Goal: Check status: Check status

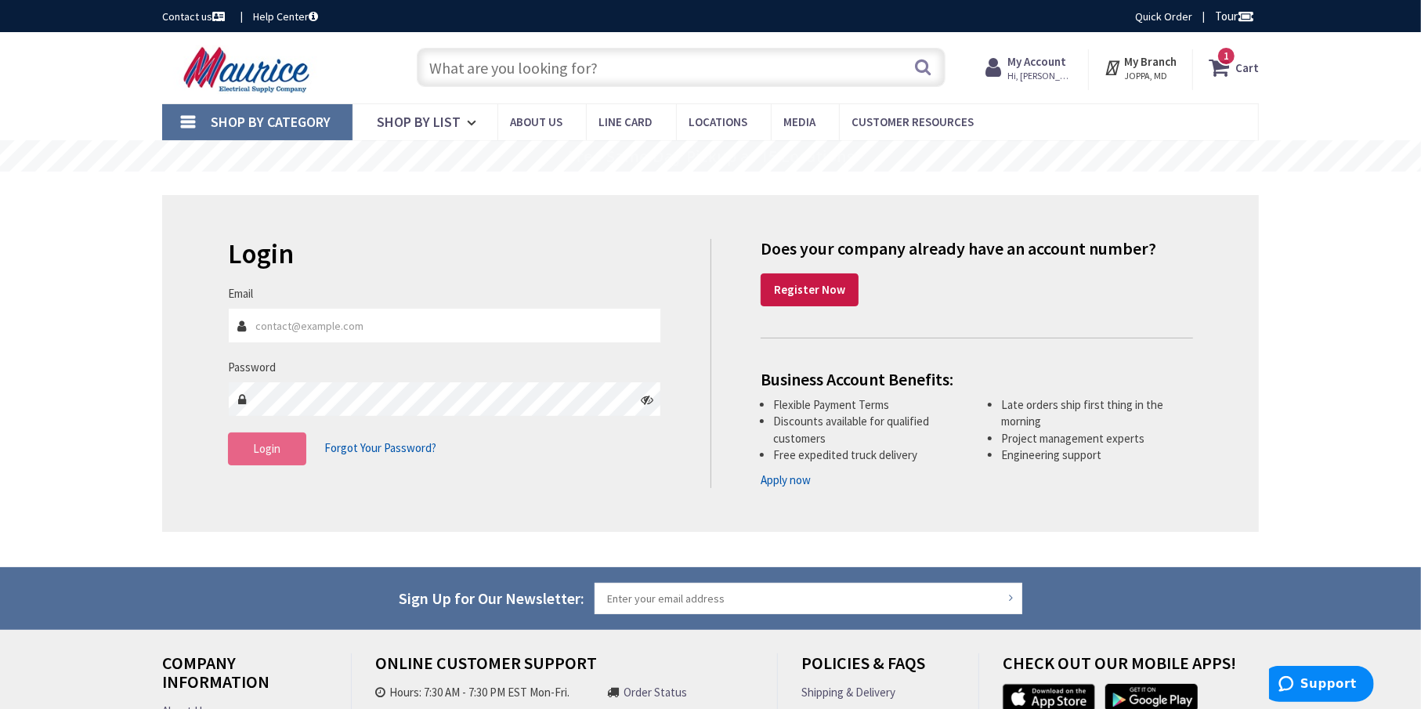
type input "dennis@gnelectricinc.com"
click at [269, 442] on span "Login" at bounding box center [267, 448] width 27 height 15
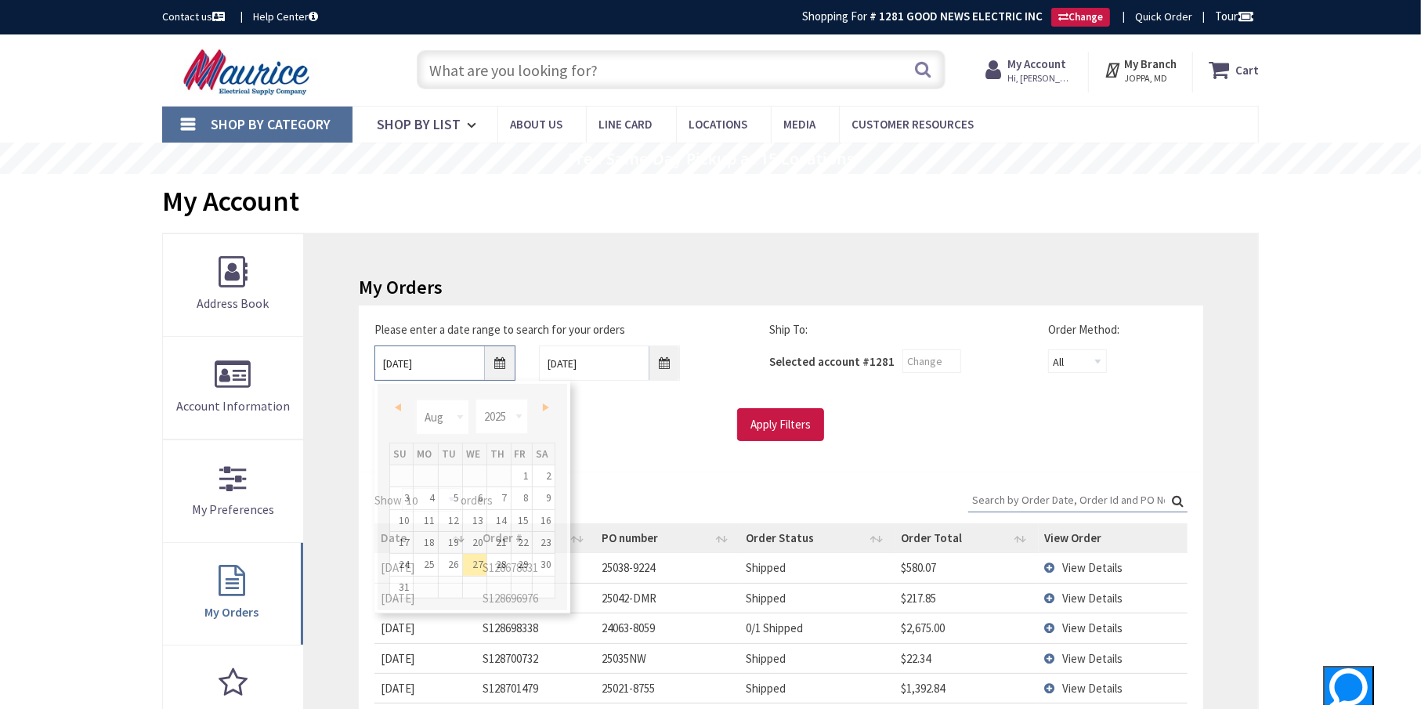
click at [501, 367] on input "[DATE]" at bounding box center [444, 362] width 141 height 35
click at [458, 414] on select "Jan Feb Mar Apr May Jun [DATE] Aug Sep Oct Nov Dec" at bounding box center [442, 416] width 52 height 35
type input "[DATE]"
click at [797, 419] on input "Apply Filters" at bounding box center [780, 424] width 87 height 33
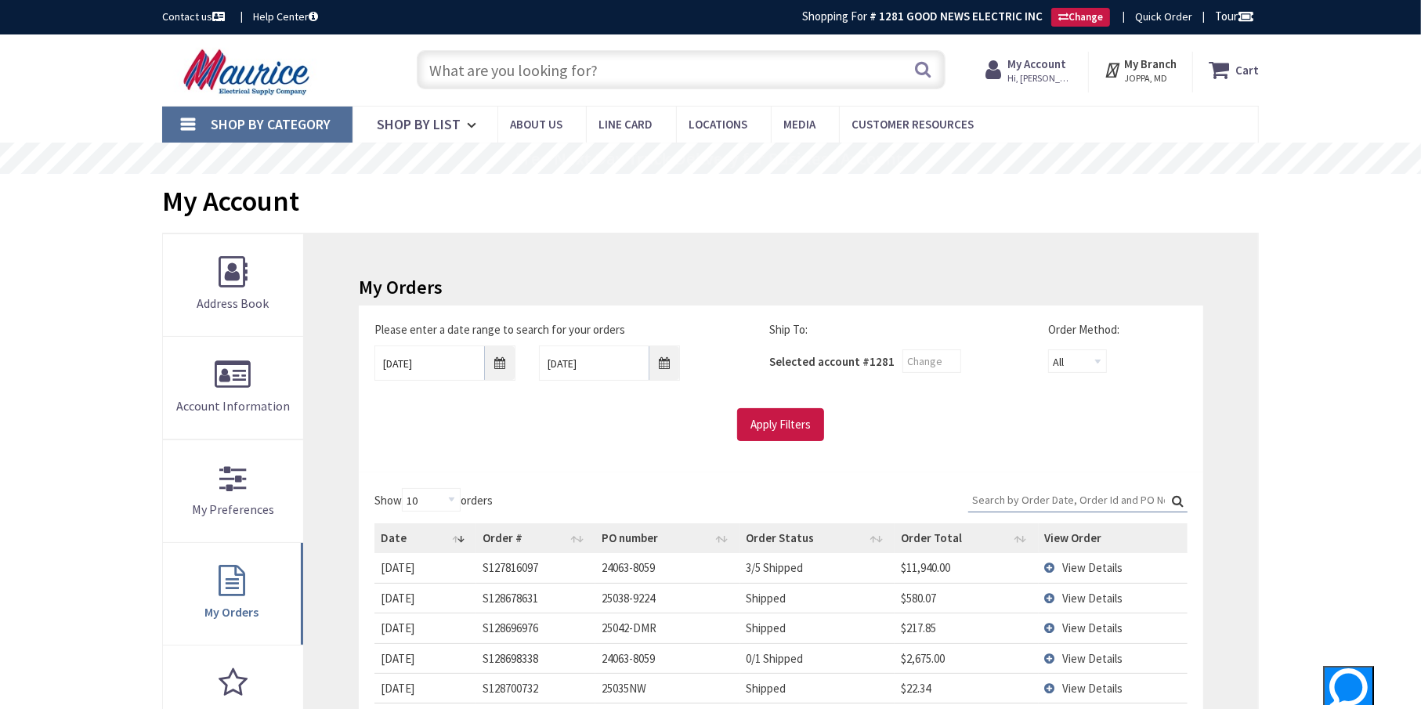
click at [997, 500] on input "Search:" at bounding box center [1077, 499] width 219 height 23
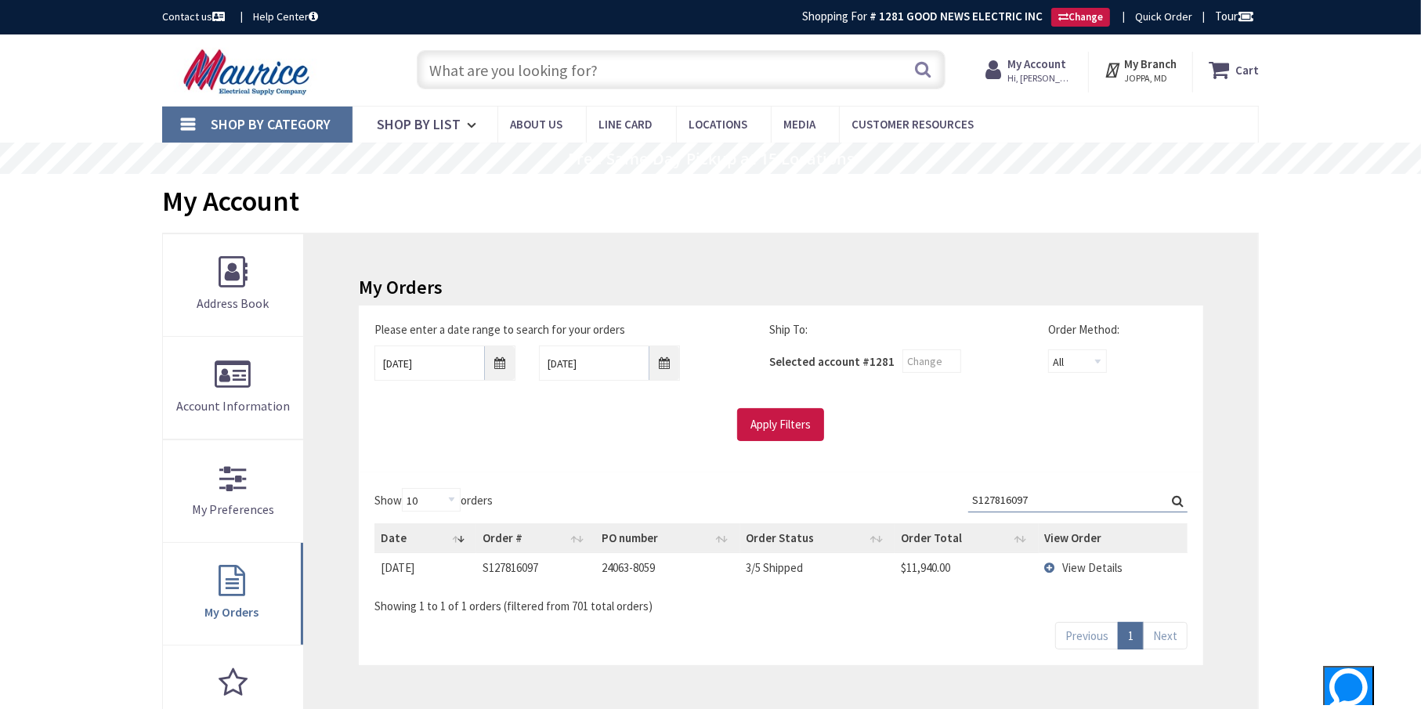
type input "S127816097"
click at [1050, 565] on td "View Details" at bounding box center [1113, 567] width 149 height 29
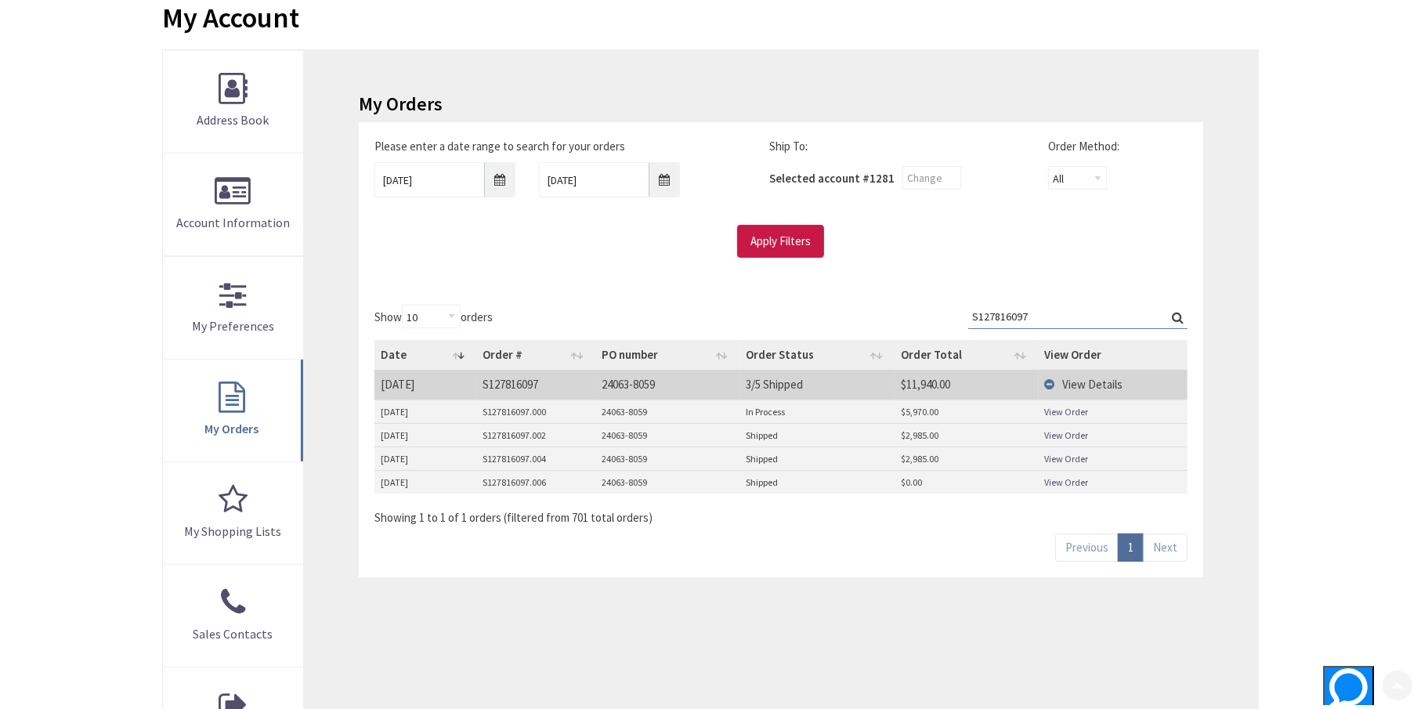
scroll to position [235, 0]
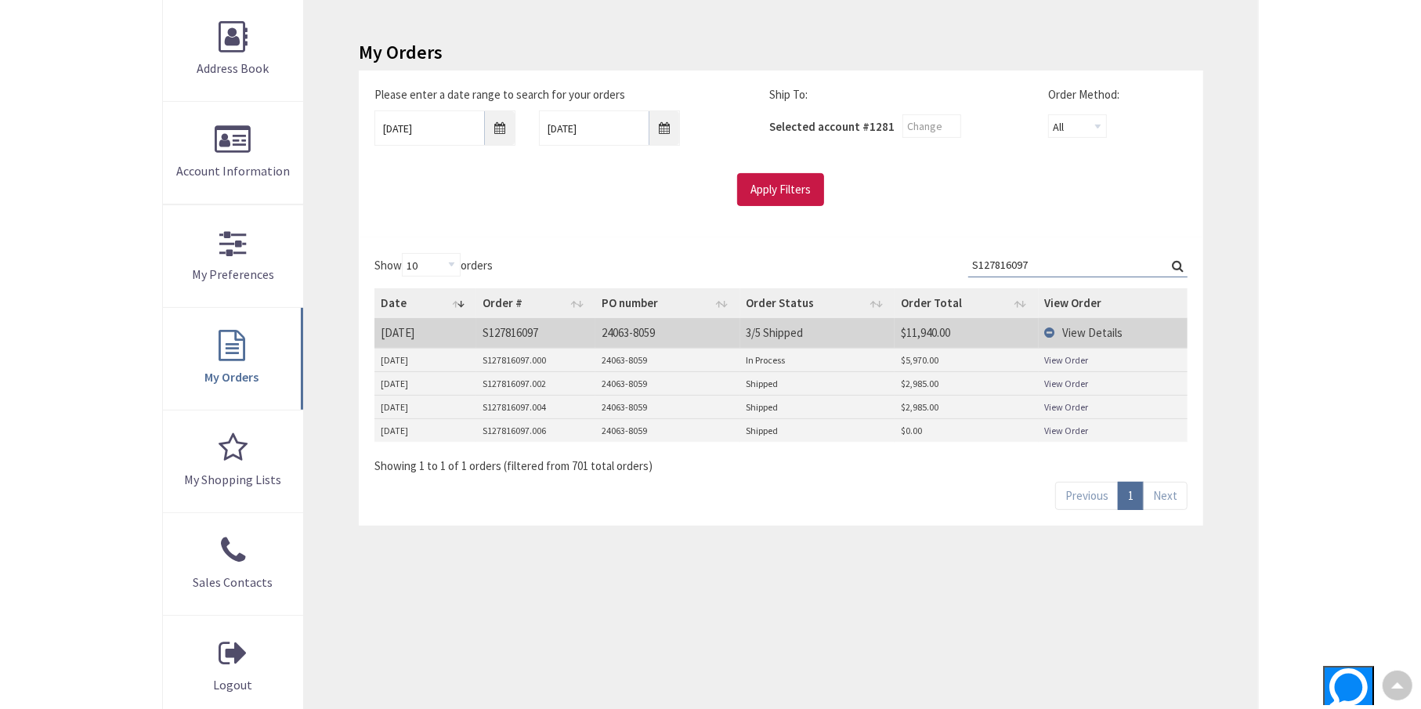
click at [1061, 381] on link "View Order" at bounding box center [1067, 383] width 44 height 13
click at [1064, 356] on link "View Order" at bounding box center [1067, 359] width 44 height 13
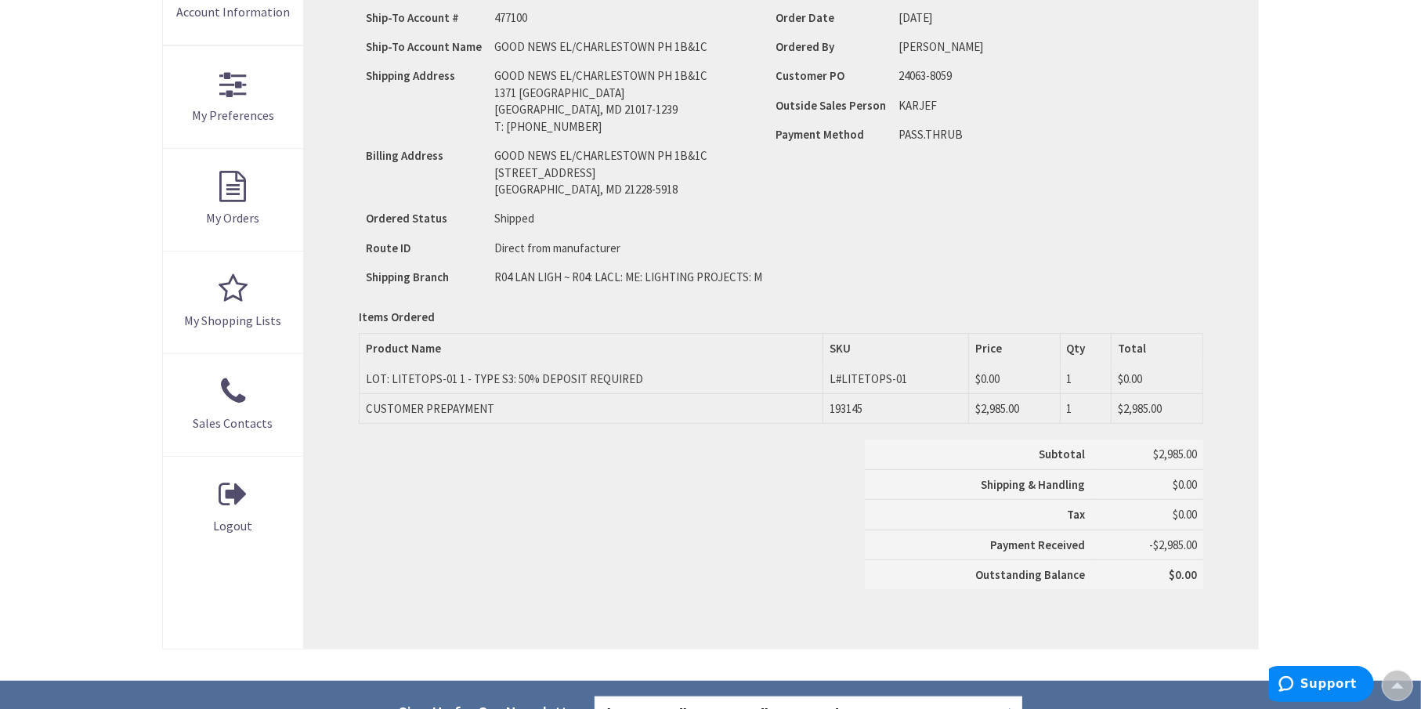
scroll to position [392, 0]
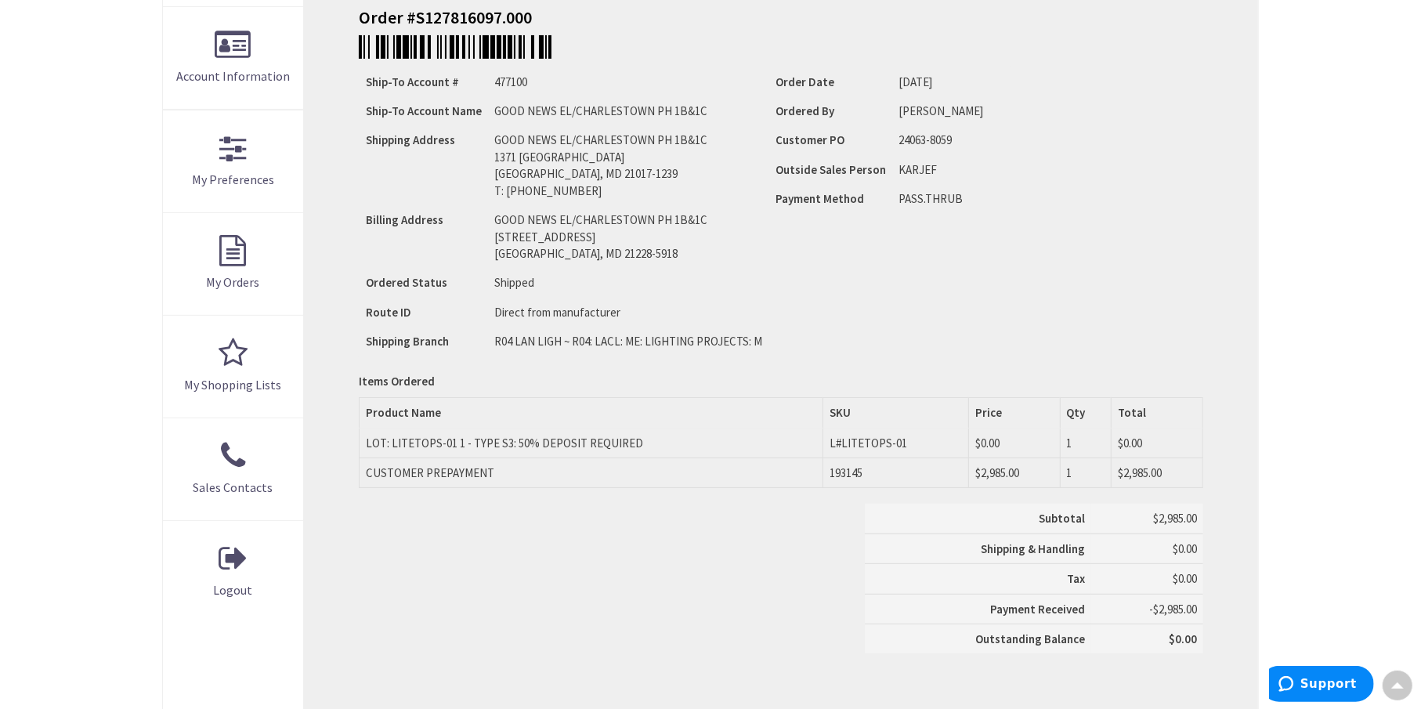
scroll to position [236, 0]
